Goal: Task Accomplishment & Management: Manage account settings

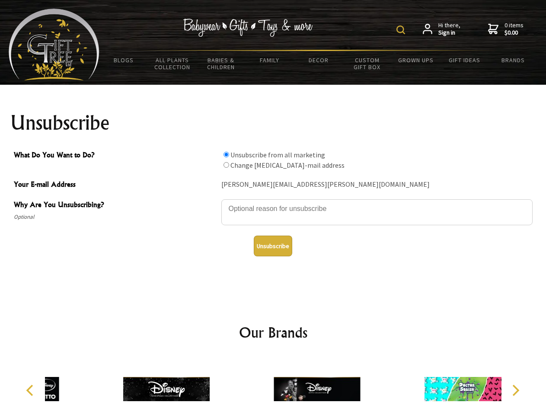
click at [402, 30] on img at bounding box center [400, 29] width 9 height 9
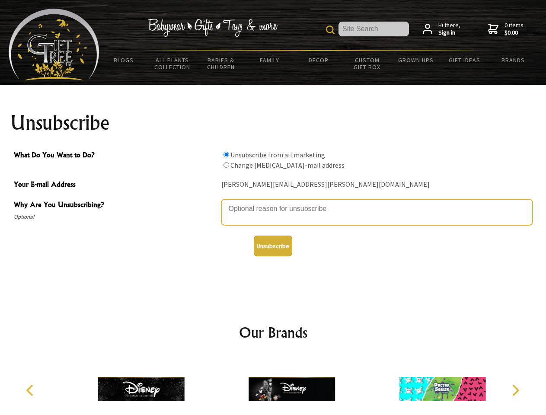
click at [273, 202] on textarea "Why Are You Unsubscribing?" at bounding box center [376, 212] width 311 height 26
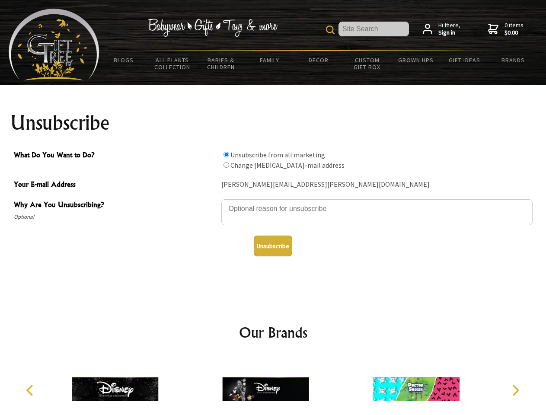
click at [226, 154] on input "What Do You Want to Do?" at bounding box center [226, 155] width 6 height 6
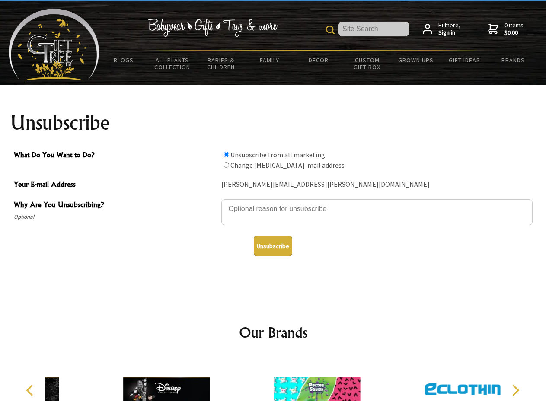
click at [226, 165] on input "What Do You Want to Do?" at bounding box center [226, 165] width 6 height 6
radio input "true"
click at [273, 246] on button "Unsubscribe" at bounding box center [273, 245] width 38 height 21
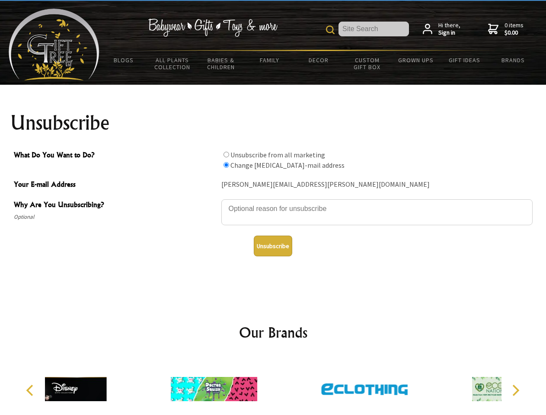
click at [273, 385] on div at bounding box center [214, 389] width 150 height 67
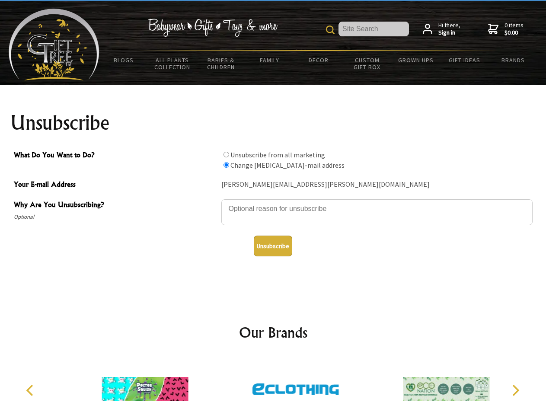
click at [31, 390] on icon "Previous" at bounding box center [30, 390] width 11 height 11
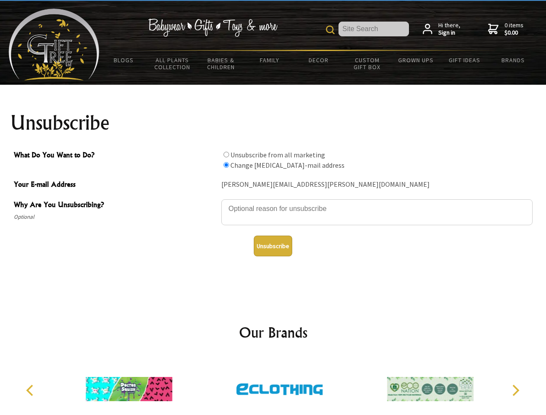
click at [515, 390] on icon "Next" at bounding box center [514, 390] width 11 height 11
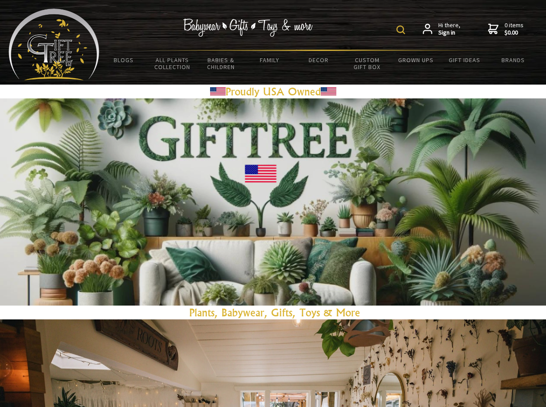
click at [402, 30] on img at bounding box center [400, 29] width 9 height 9
